Goal: Complete application form

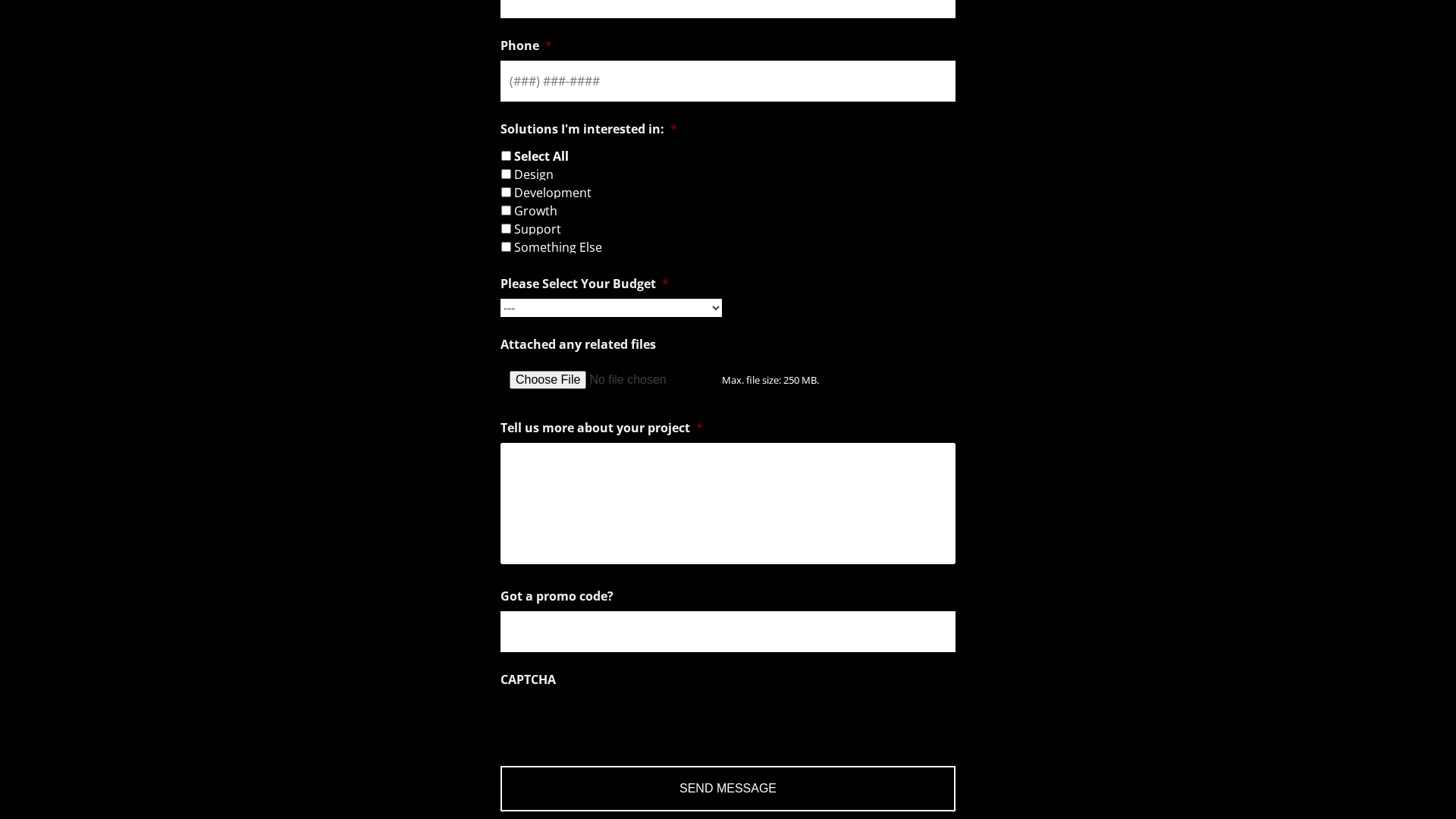
scroll to position [889, 0]
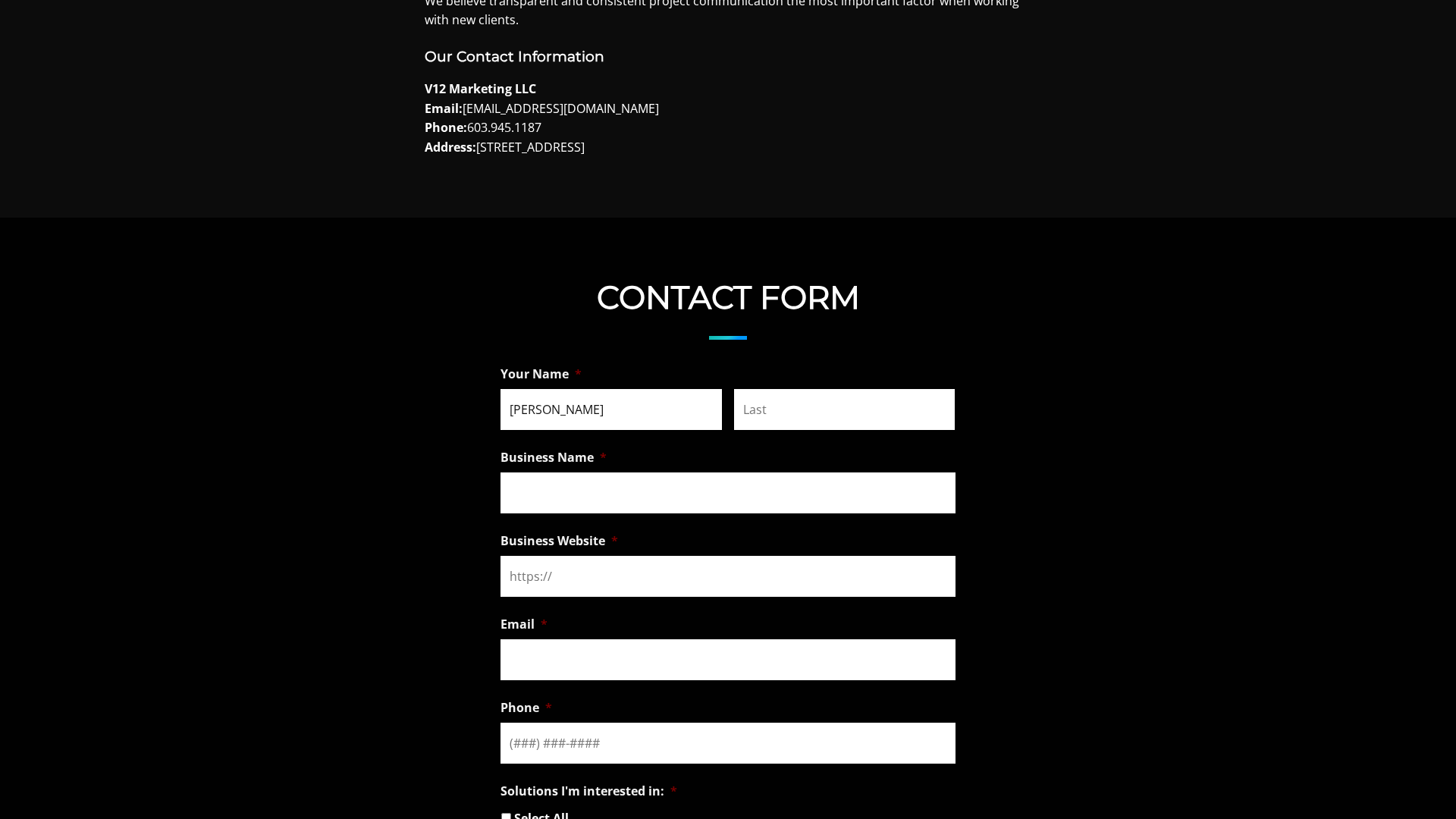
type input "Anna"
type input "Scott"
type input "Trusted Support Team"
type input "https://trustedsupportteam.com/"
type input "a.scott@trustedsupportteam.com"
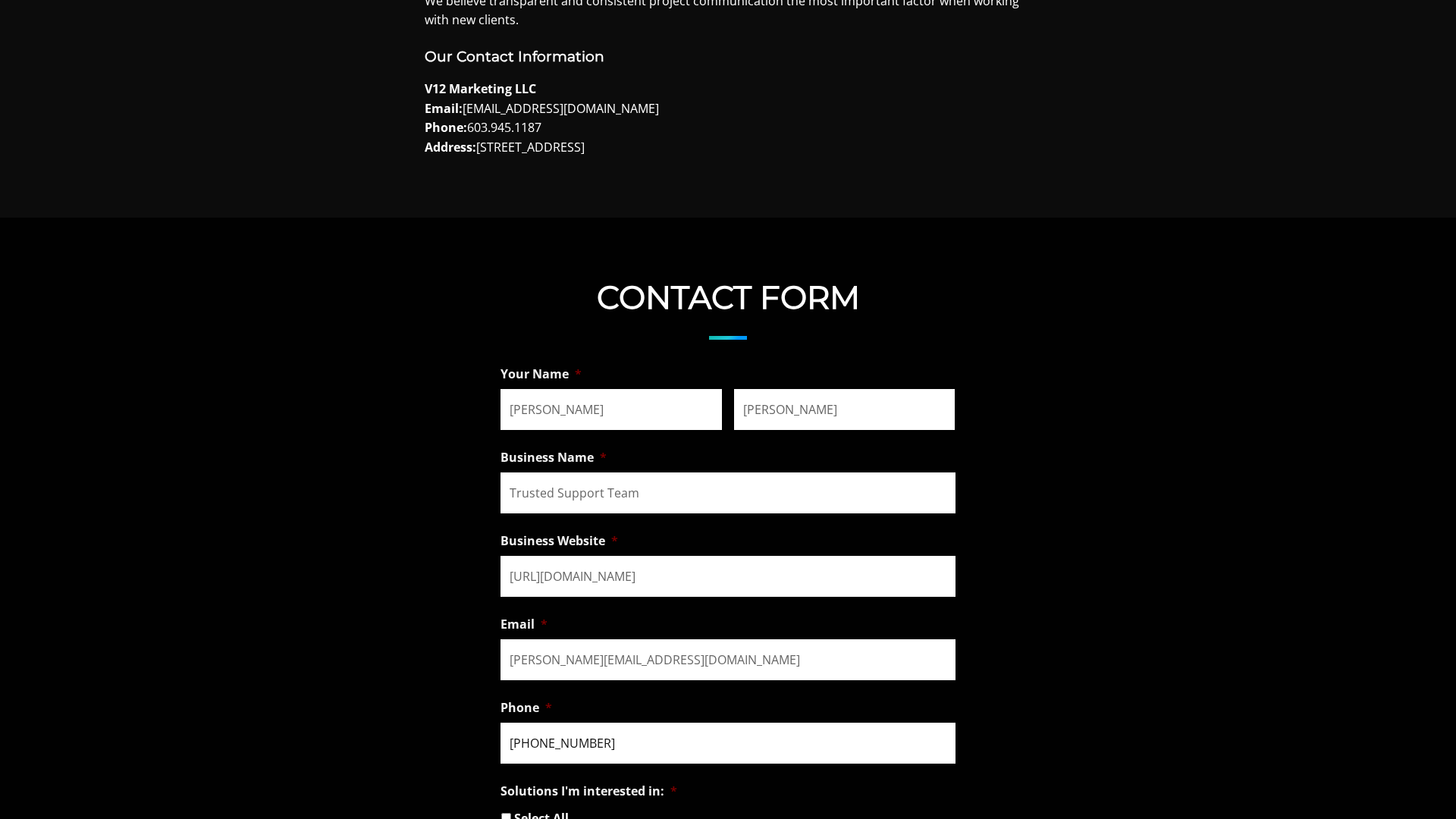
scroll to position [894, 0]
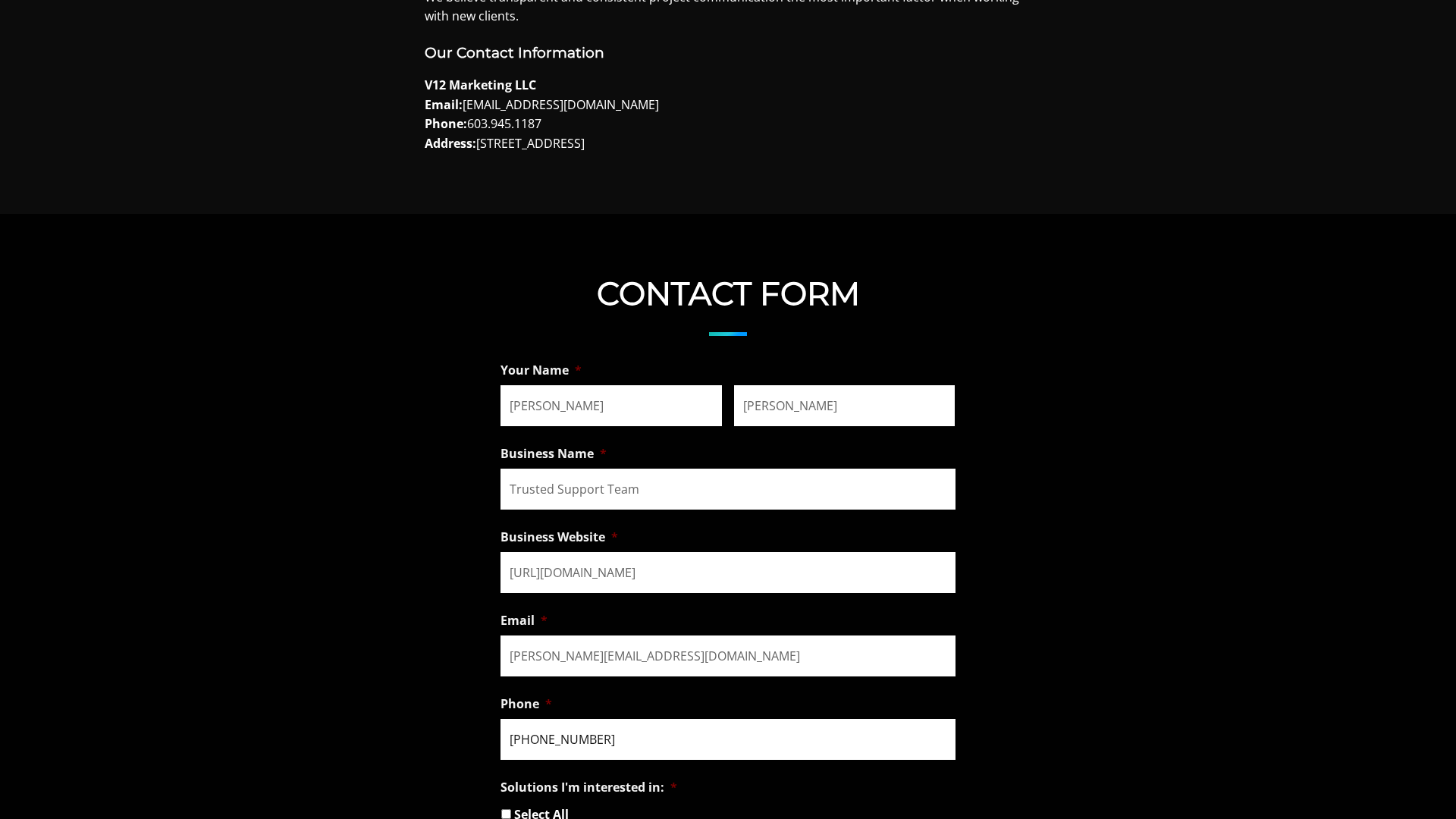
type input "(909) 310-2440"
click at [506, 814] on input "Select All" at bounding box center [506, 814] width 10 height 10
checkbox input "true"
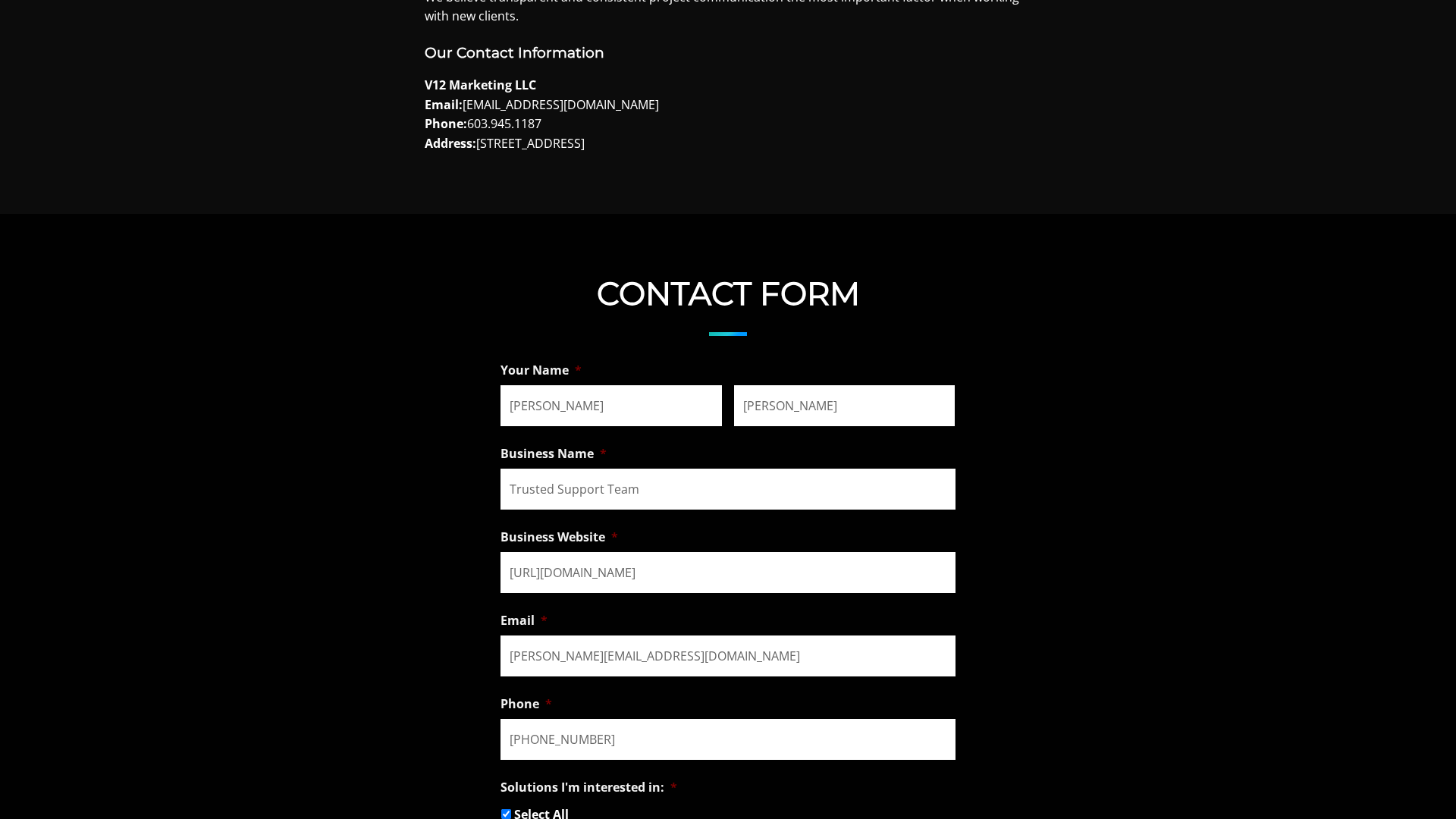
checkbox input "true"
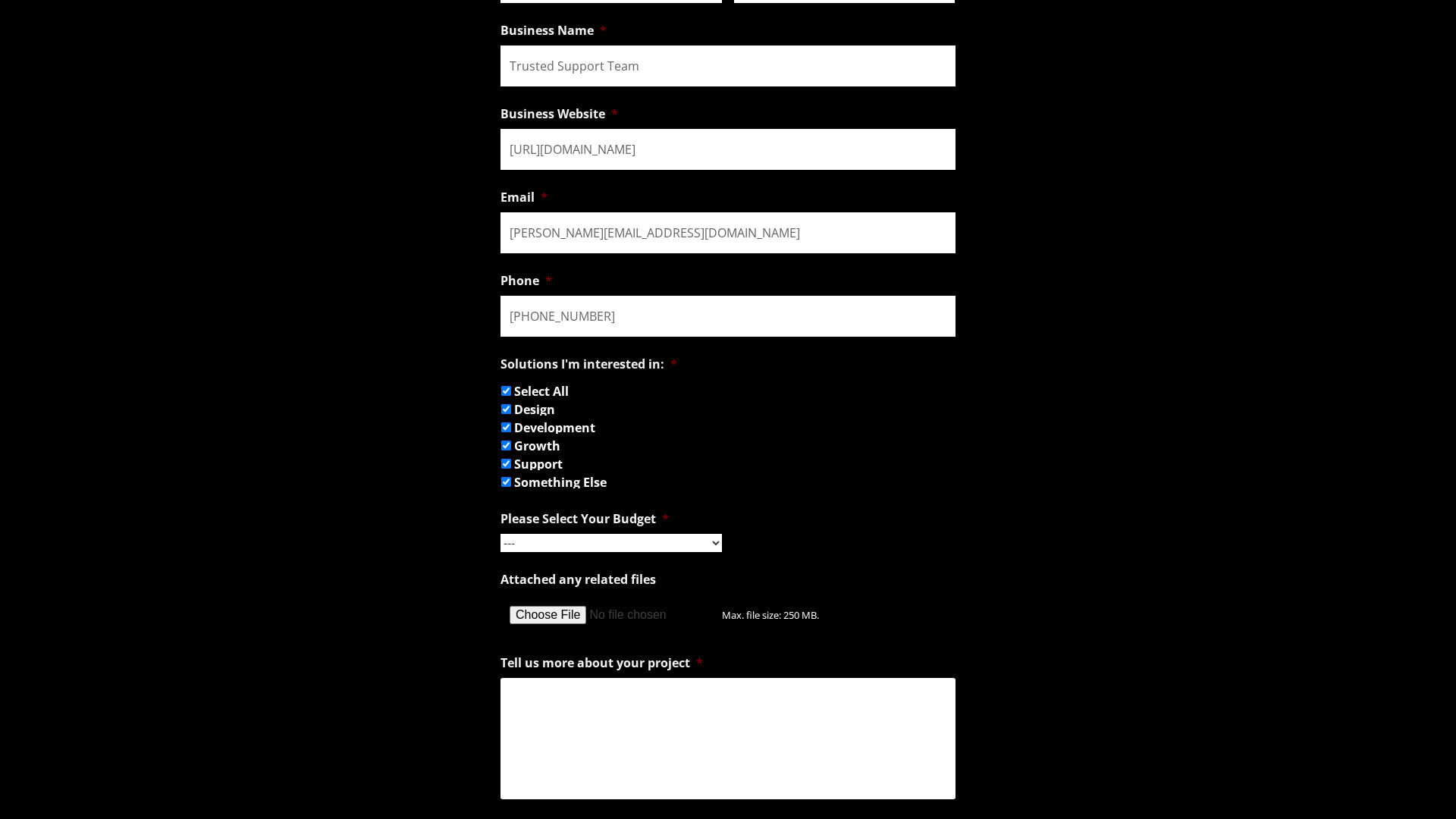
click at [506, 427] on input "Development" at bounding box center [506, 427] width 10 height 10
checkbox input "false"
click at [506, 445] on input "Growth" at bounding box center [506, 445] width 10 height 10
checkbox input "false"
click at [506, 481] on input "Something Else" at bounding box center [506, 481] width 10 height 10
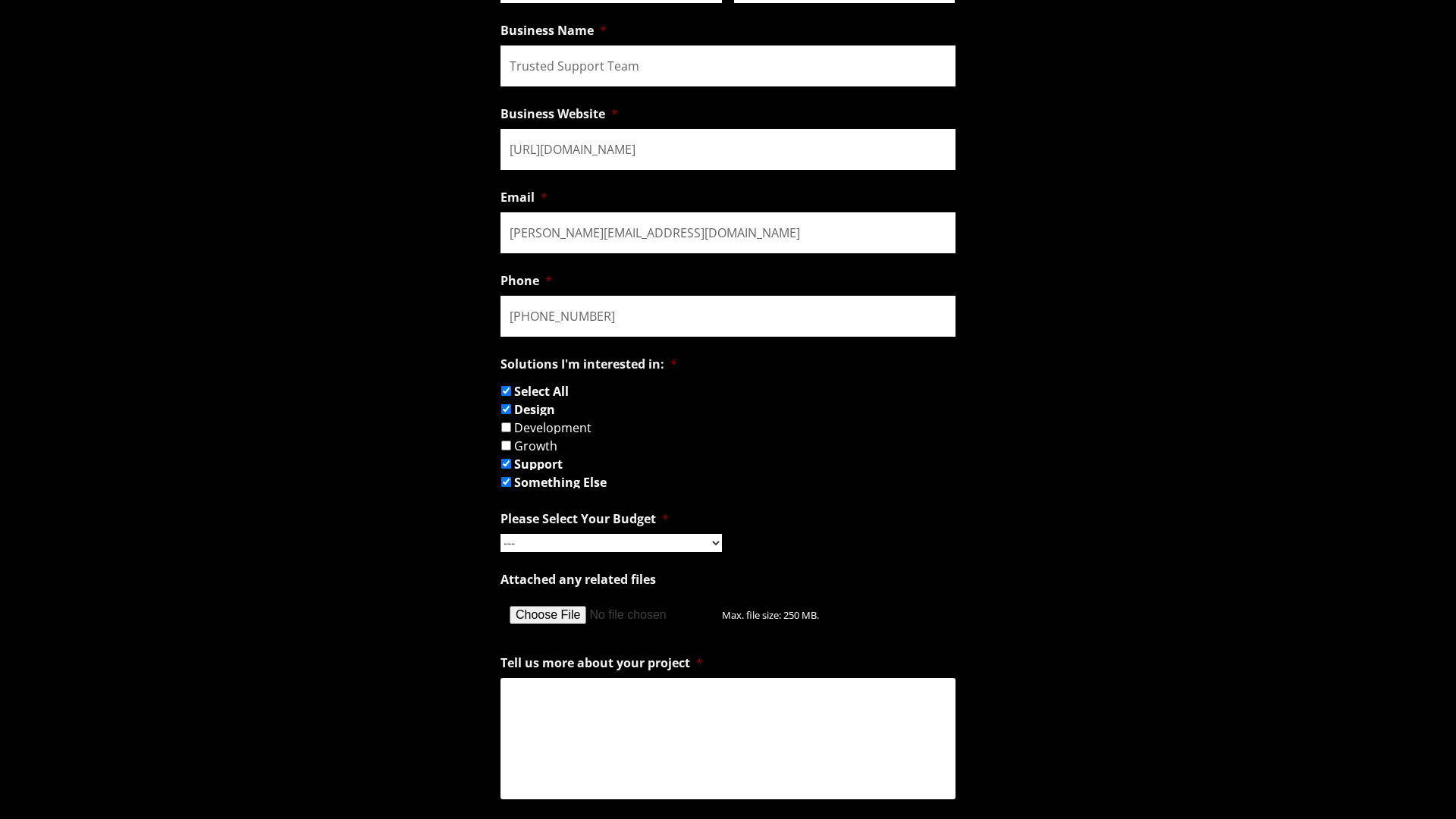
checkbox input "false"
select select "$1,000 - $5,000"
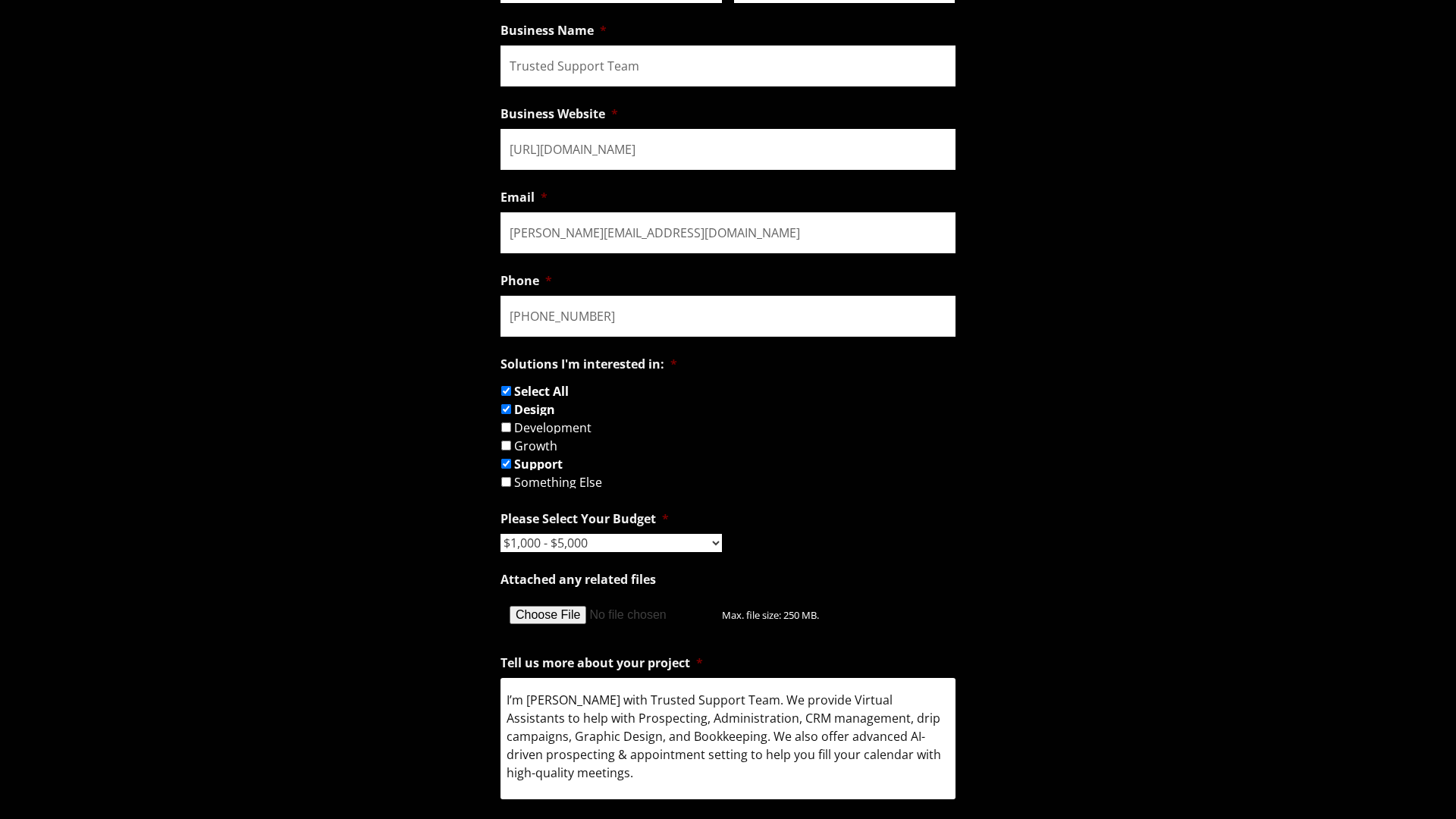
scroll to position [1774, 0]
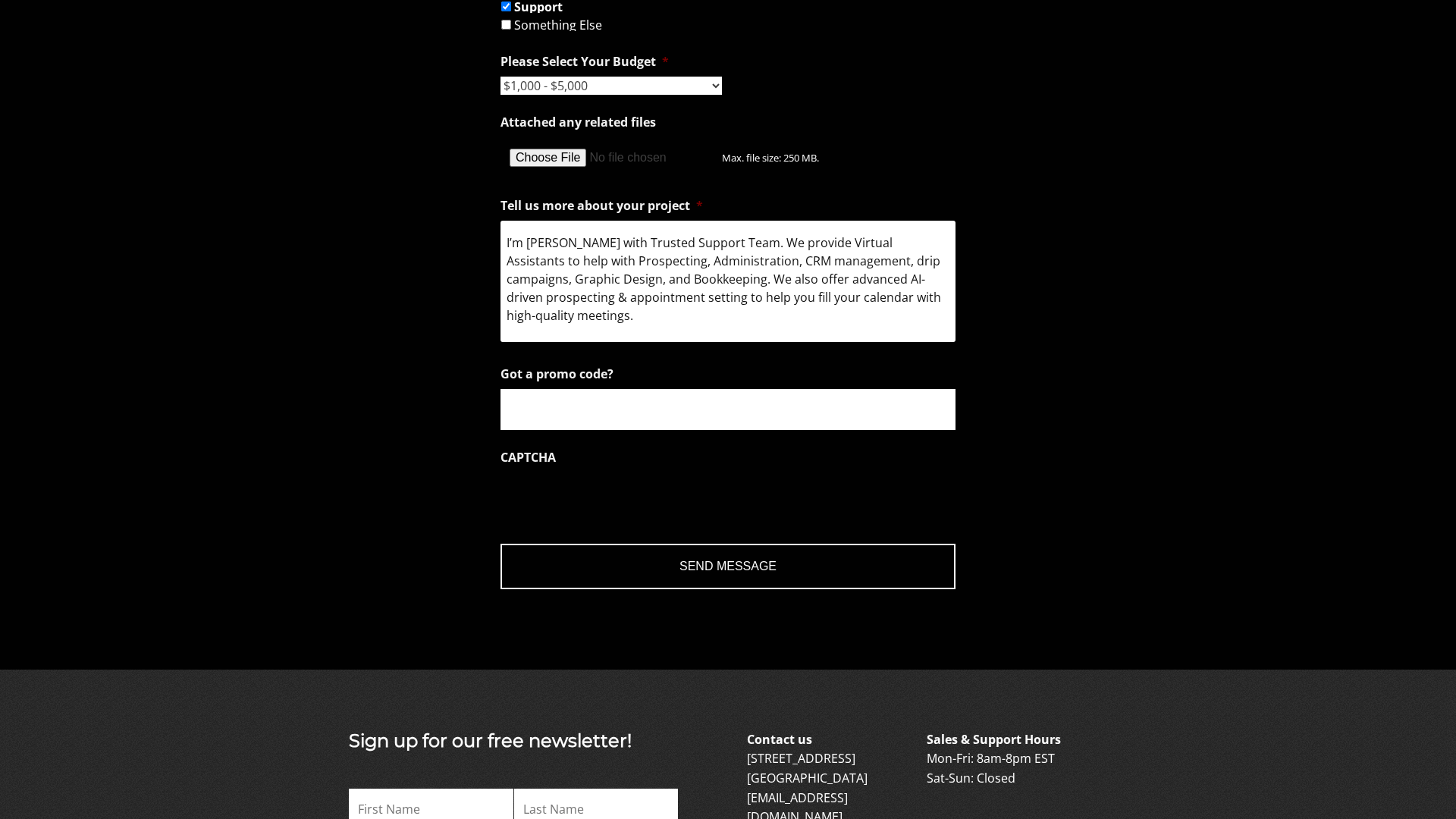
type textarea "Hi there, I tried emailing you, but it bounced for some reason... so I’m reachi…"
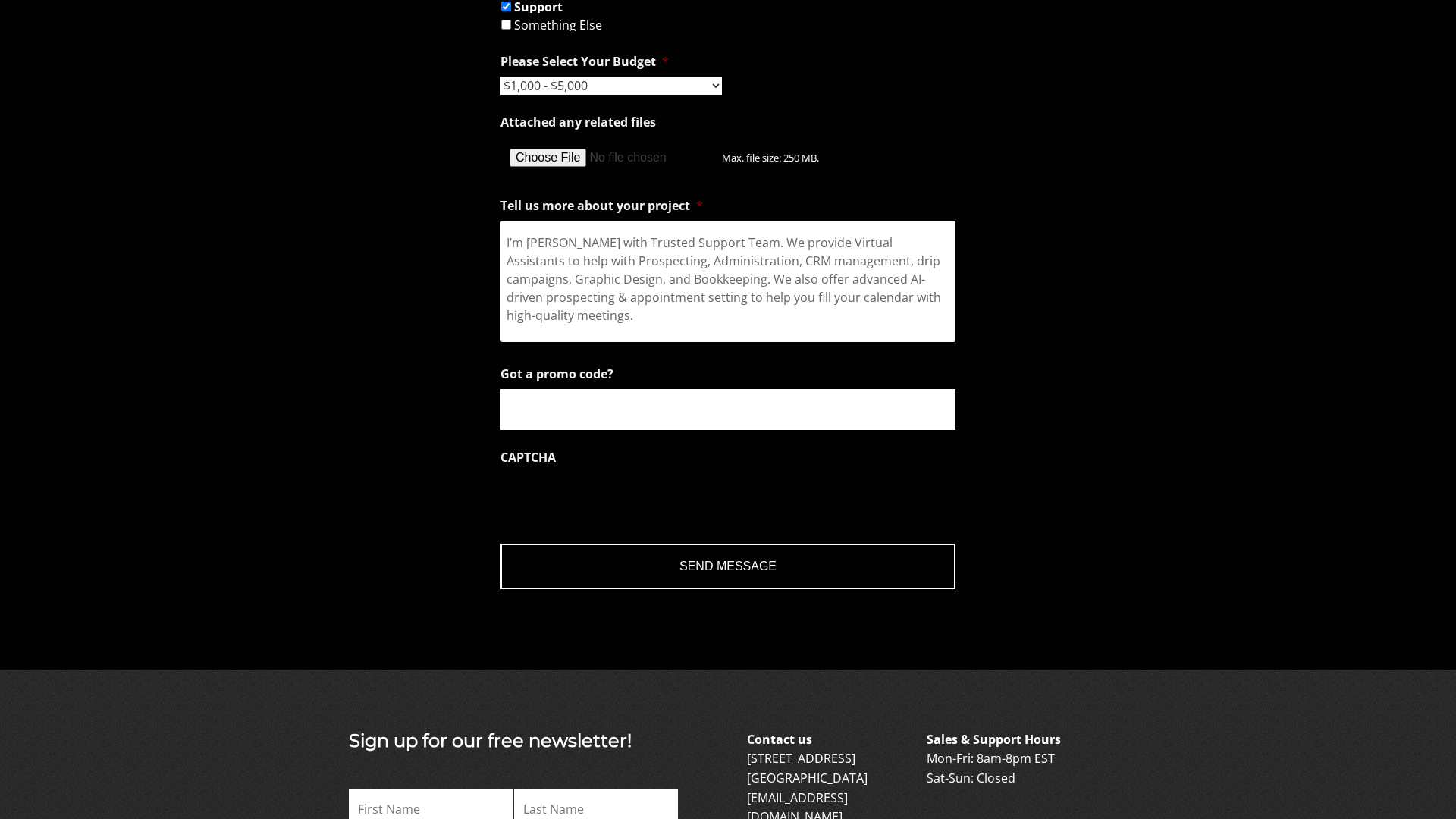
click at [728, 566] on input "Send Message" at bounding box center [728, 566] width 455 height 46
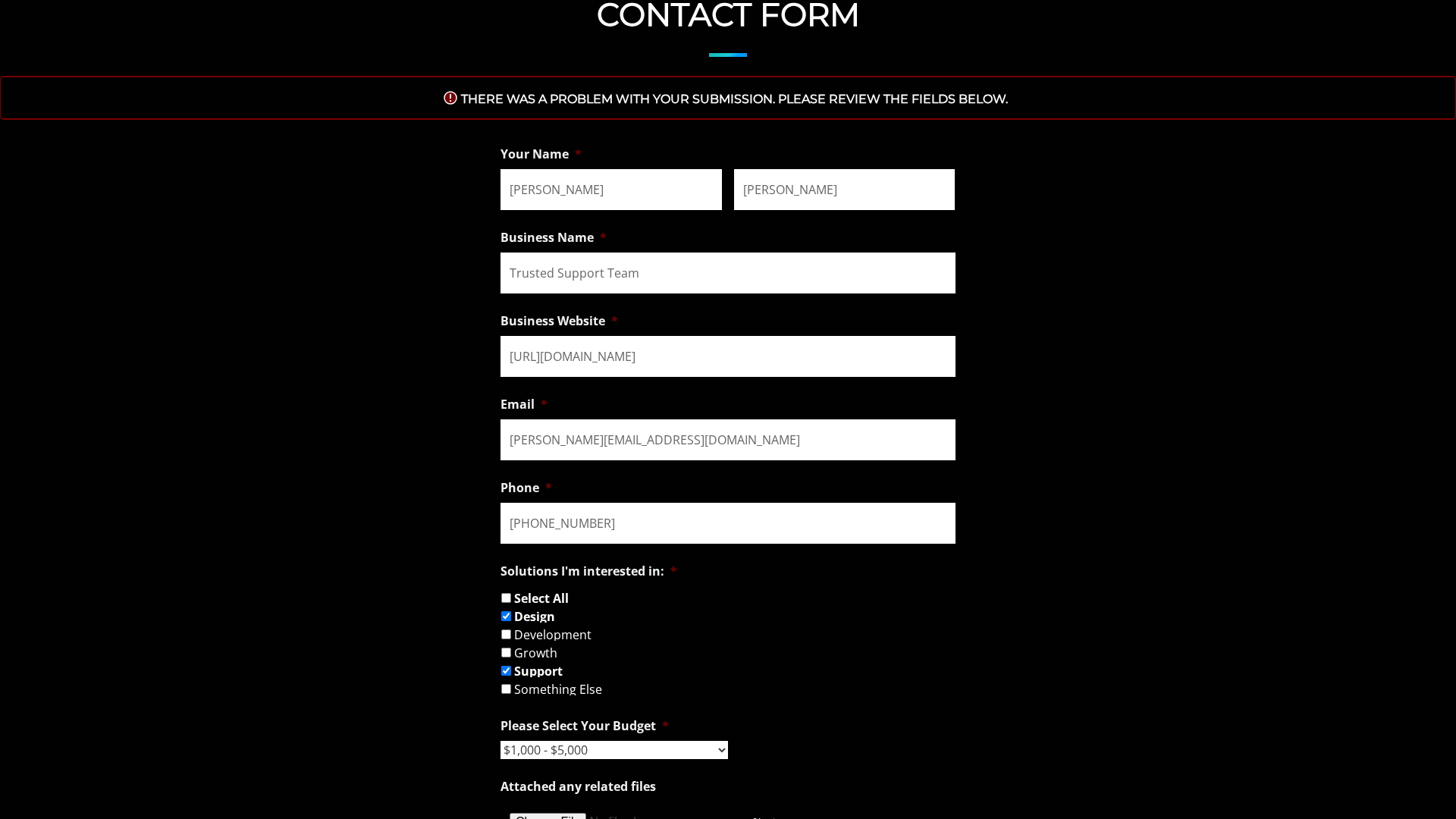
scroll to position [0, 0]
